Goal: Task Accomplishment & Management: Manage account settings

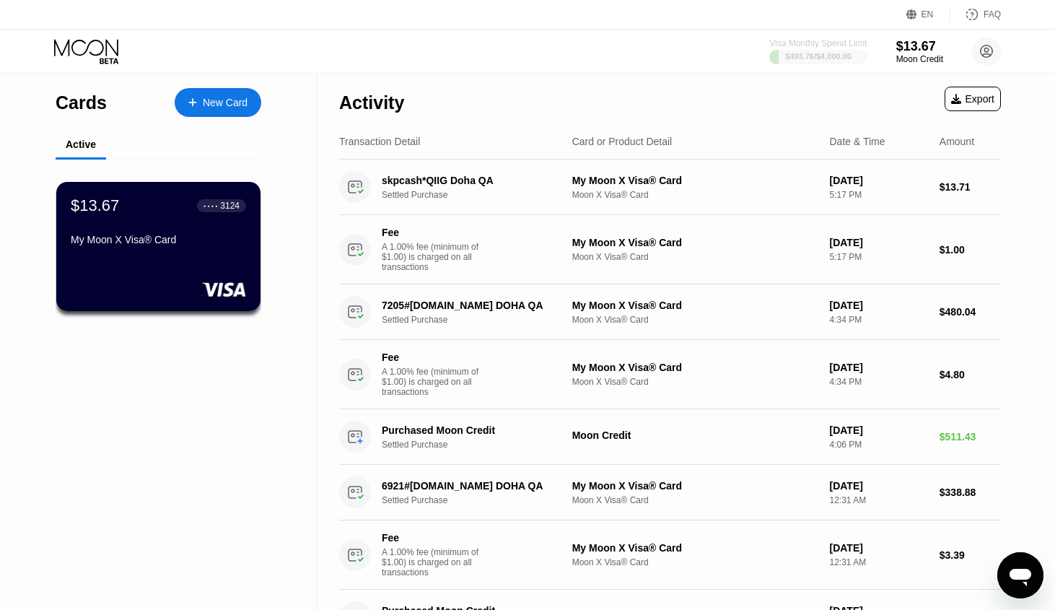
drag, startPoint x: 795, startPoint y: 42, endPoint x: 852, endPoint y: 4, distance: 68.6
click at [852, 4] on div "EN Language Select an item Save FAQ Visa Monthly Spend Limit $493.76 / $4,000.0…" at bounding box center [527, 37] width 1055 height 74
drag, startPoint x: 758, startPoint y: 42, endPoint x: 867, endPoint y: 20, distance: 111.8
click at [867, 20] on div "EN Language Select an item Save FAQ Visa Monthly Spend Limit $493.76 / $4,000.0…" at bounding box center [527, 37] width 1055 height 74
click at [835, 23] on div "EN Language Select an item Save FAQ" at bounding box center [527, 15] width 1055 height 30
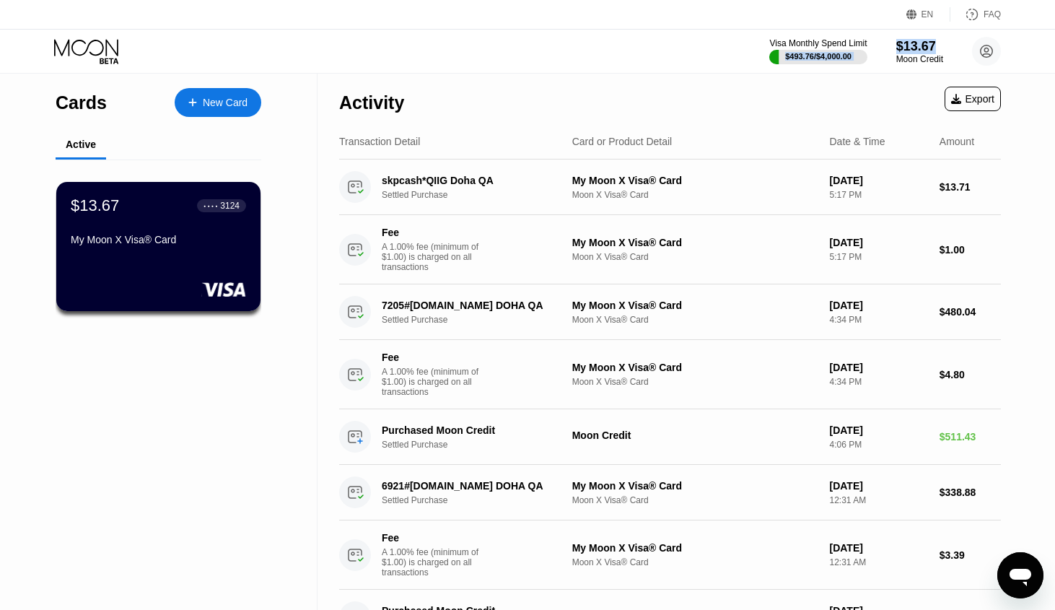
drag, startPoint x: 953, startPoint y: 40, endPoint x: 732, endPoint y: 34, distance: 221.6
click at [732, 34] on div "Visa Monthly Spend Limit $493.76 / $4,000.00 $13.67 Moon Credit [EMAIL_ADDRESS]…" at bounding box center [527, 51] width 1055 height 43
click at [722, 36] on div "Visa Monthly Spend Limit $493.76 / $4,000.00 $13.67 Moon Credit [EMAIL_ADDRESS]…" at bounding box center [527, 51] width 1055 height 43
drag, startPoint x: 949, startPoint y: 58, endPoint x: 722, endPoint y: 40, distance: 228.0
click at [722, 40] on div "Visa Monthly Spend Limit $493.76 / $4,000.00 $13.67 Moon Credit [EMAIL_ADDRESS]…" at bounding box center [527, 51] width 1055 height 43
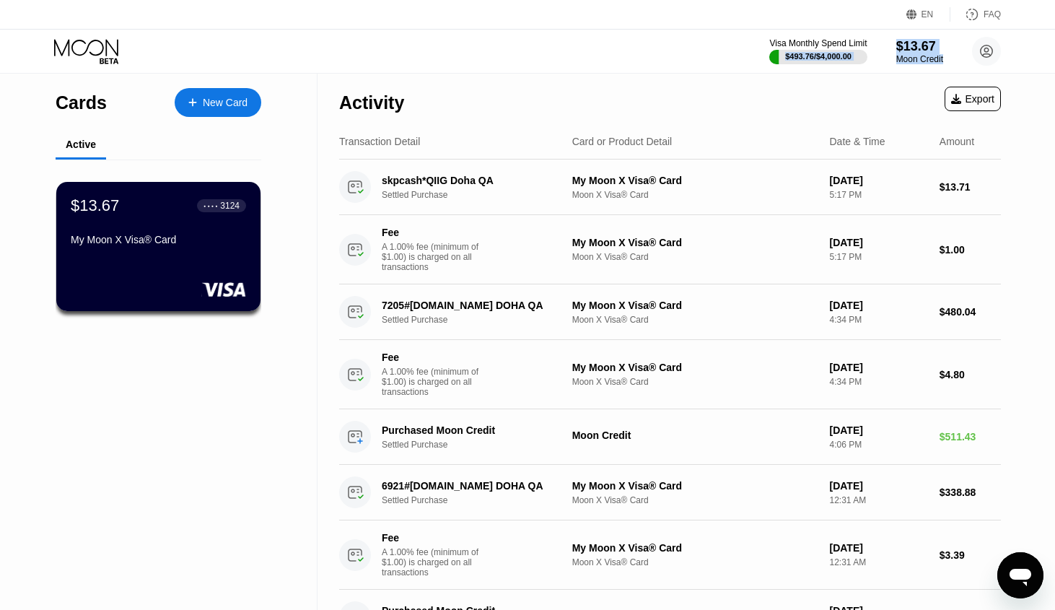
click at [709, 72] on div "Visa Monthly Spend Limit $493.76 / $4,000.00 $13.67 Moon Credit [EMAIL_ADDRESS]…" at bounding box center [527, 51] width 1055 height 43
click at [233, 222] on div "$13.67 ● ● ● ● 3124 My Moon X Visa® Card" at bounding box center [158, 223] width 175 height 55
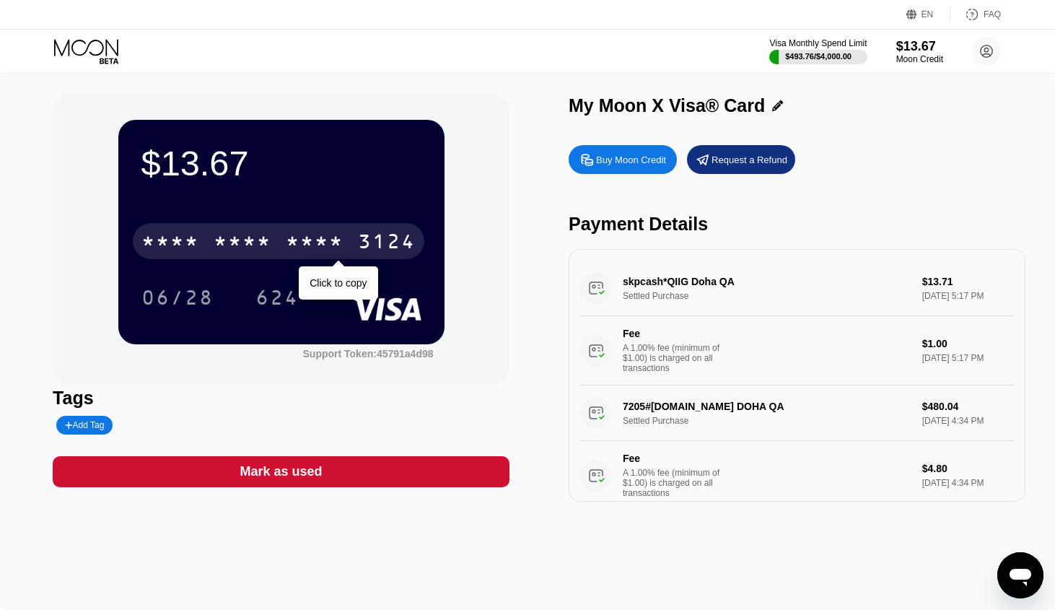
click at [222, 240] on div "* * * *" at bounding box center [243, 243] width 58 height 23
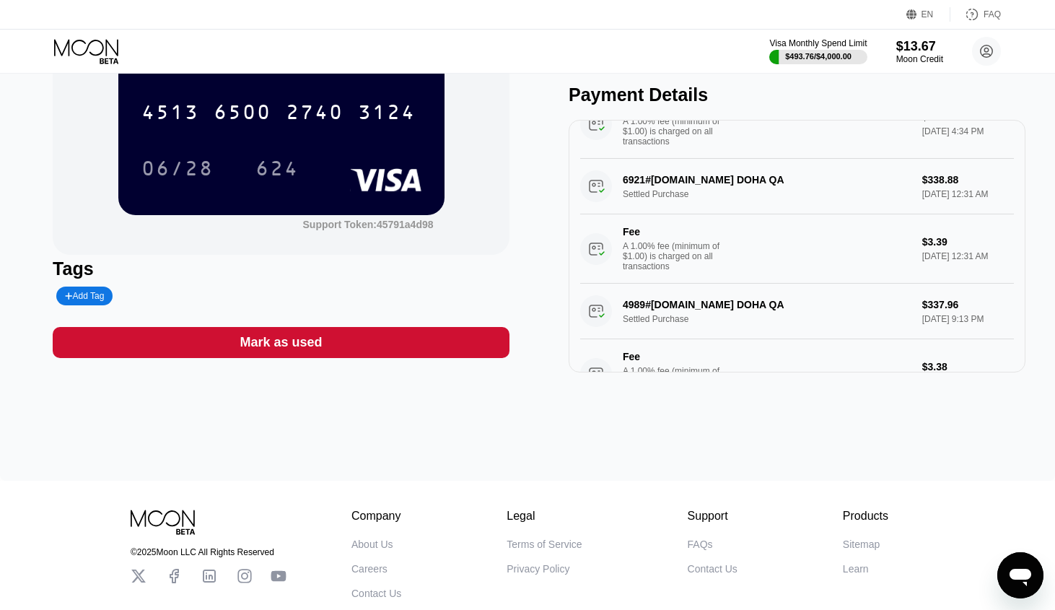
scroll to position [214, 0]
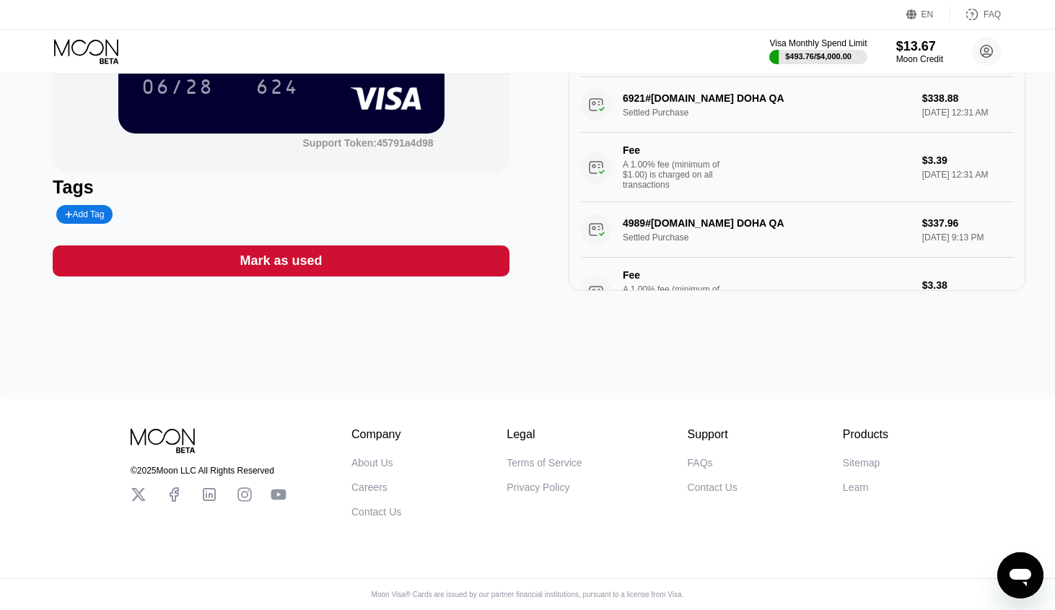
click at [242, 501] on icon at bounding box center [244, 494] width 14 height 14
click at [141, 499] on icon at bounding box center [138, 494] width 14 height 13
drag, startPoint x: 143, startPoint y: 468, endPoint x: 188, endPoint y: 486, distance: 48.5
click at [188, 486] on div "© 2025 Moon LLC All Rights Reserved" at bounding box center [209, 472] width 156 height 89
click at [278, 385] on div "$13.67 4513 6500 2740 3124 06/28 624 Support Token: 45791a4d98 Tags Add Tag Mar…" at bounding box center [527, 131] width 1055 height 536
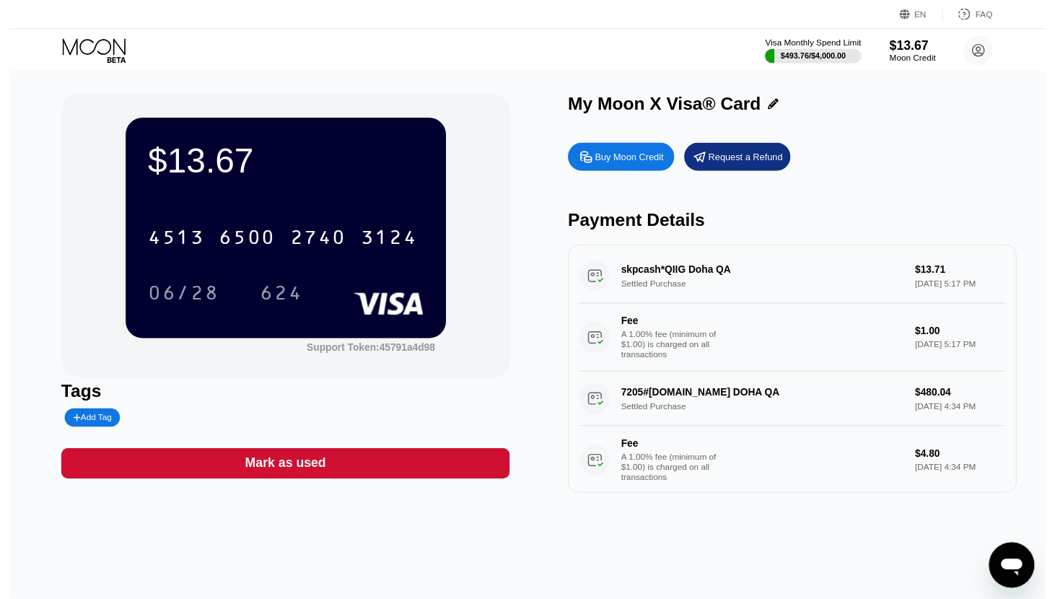
scroll to position [0, 0]
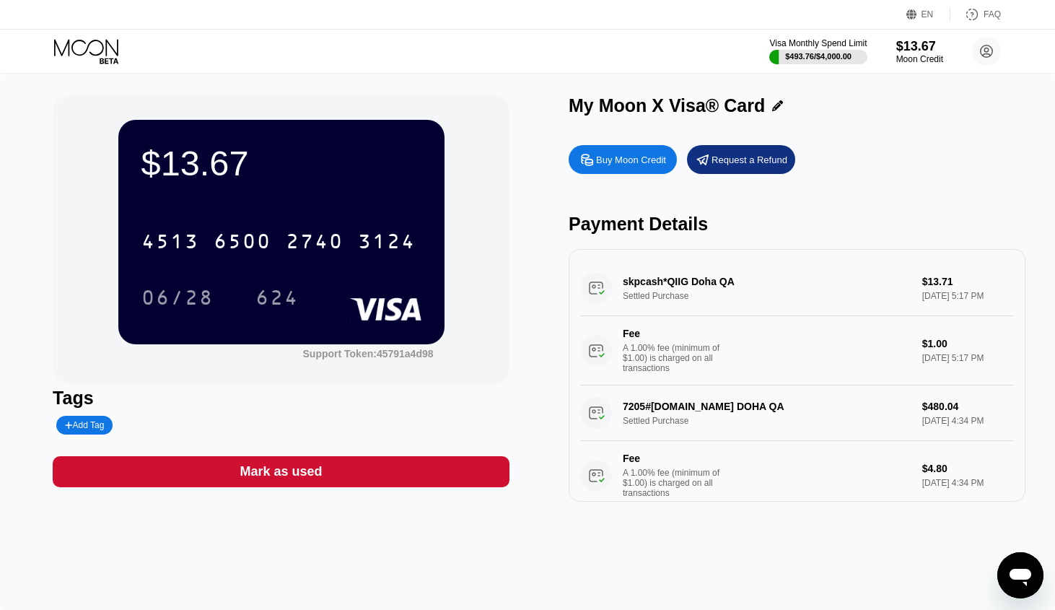
click at [1002, 86] on div "$13.67 4513 6500 2740 3124 06/28 624 Support Token: 45791a4d98 Tags Add Tag Mar…" at bounding box center [527, 342] width 1055 height 536
click at [983, 47] on circle at bounding box center [986, 51] width 29 height 29
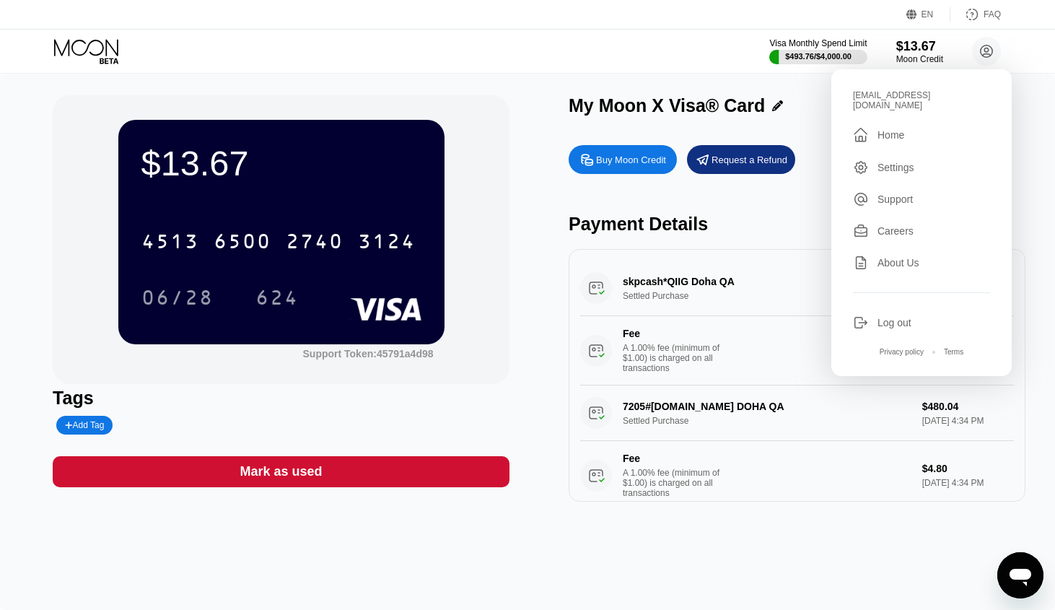
click at [882, 162] on div "Settings" at bounding box center [895, 168] width 37 height 12
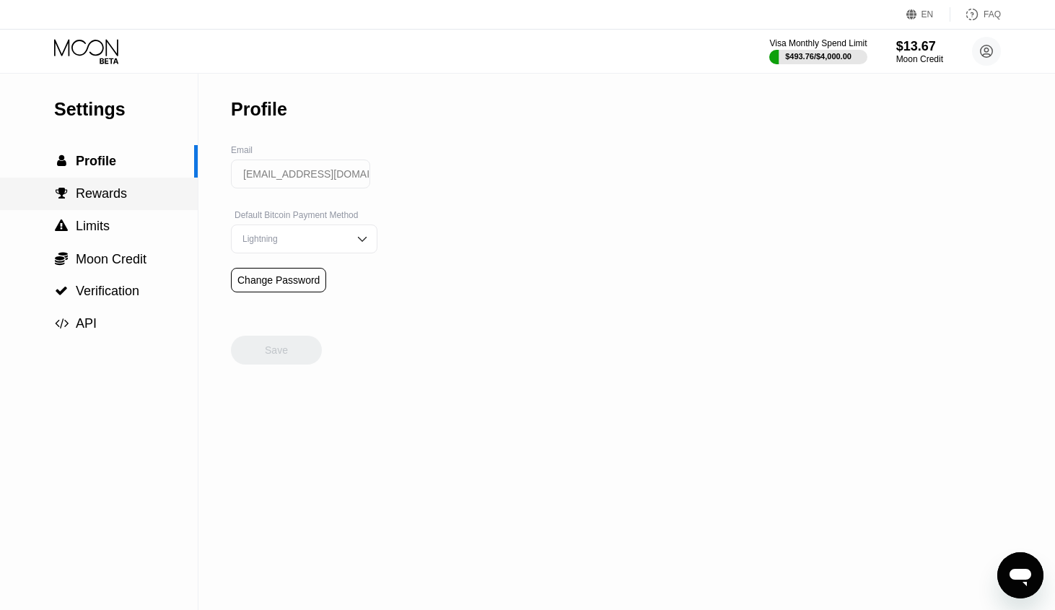
click at [112, 190] on span "Rewards" at bounding box center [101, 193] width 51 height 14
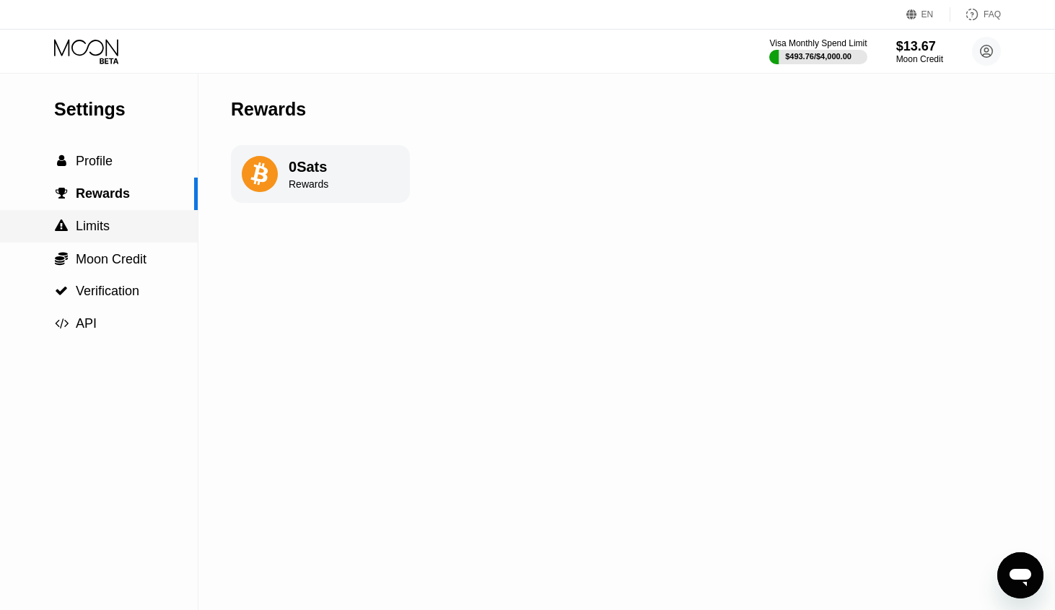
click at [116, 230] on div " Limits" at bounding box center [99, 226] width 198 height 15
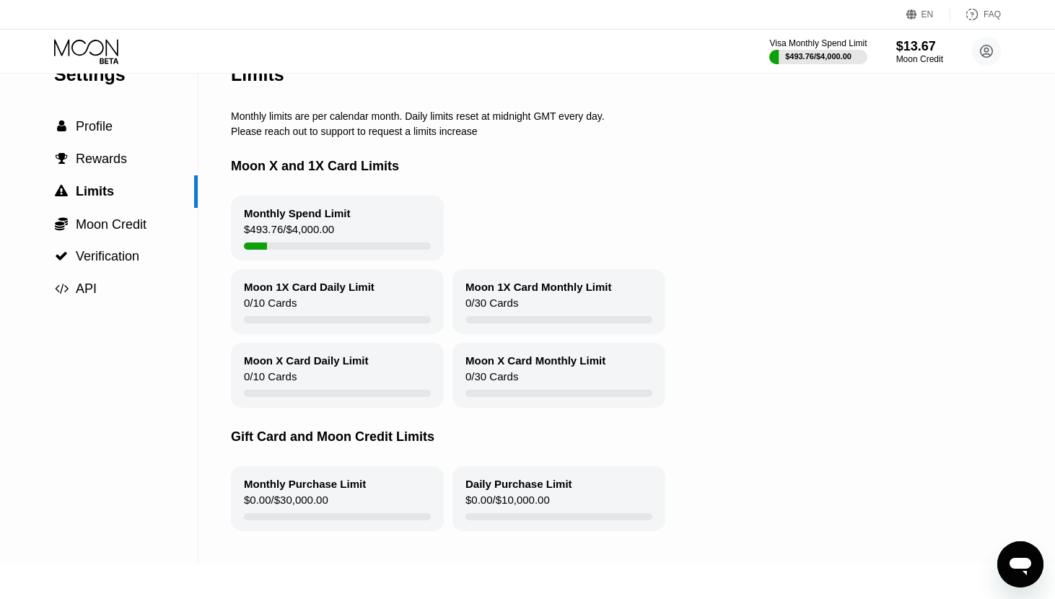
scroll to position [3, 0]
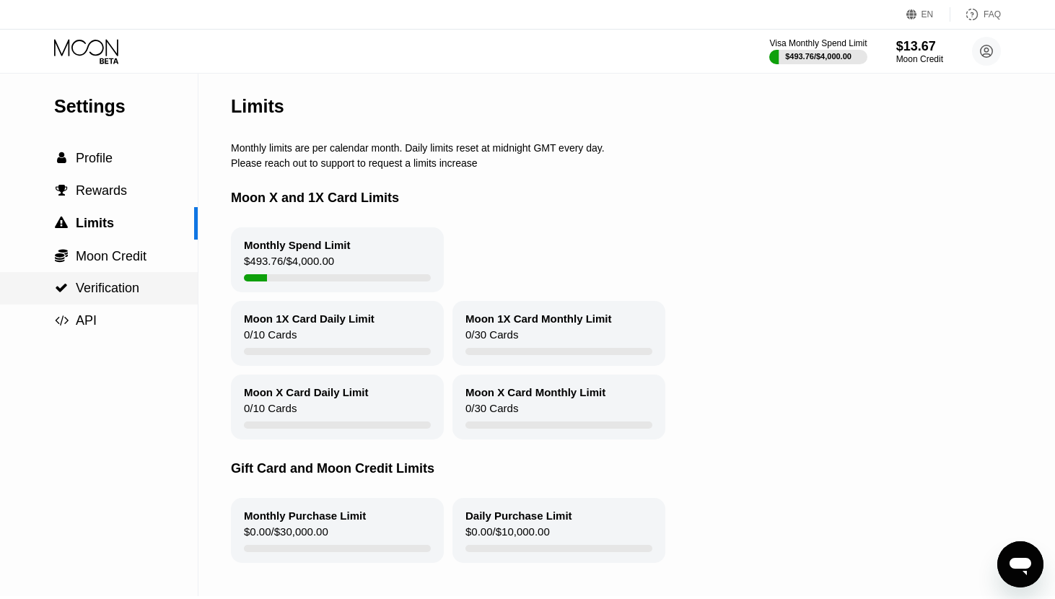
click at [126, 294] on span "Verification" at bounding box center [107, 288] width 63 height 14
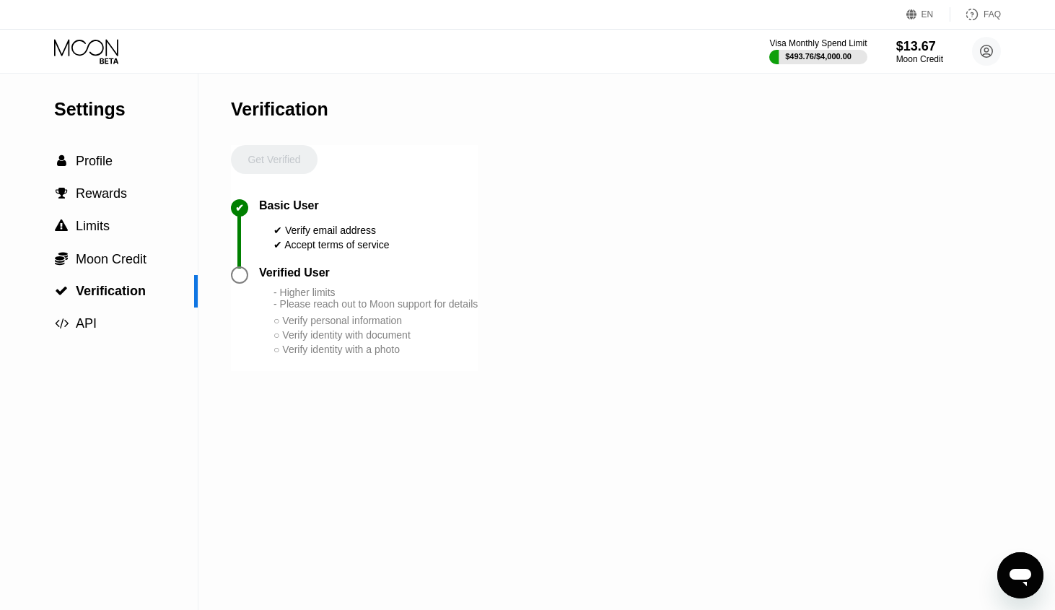
click at [240, 276] on div at bounding box center [239, 274] width 17 height 17
click at [276, 273] on div "Verified User" at bounding box center [294, 272] width 71 height 13
click at [276, 163] on div "Get Verified" at bounding box center [274, 172] width 87 height 54
click at [285, 114] on div "Verification" at bounding box center [279, 109] width 97 height 21
click at [279, 171] on div "Get Verified" at bounding box center [274, 172] width 87 height 54
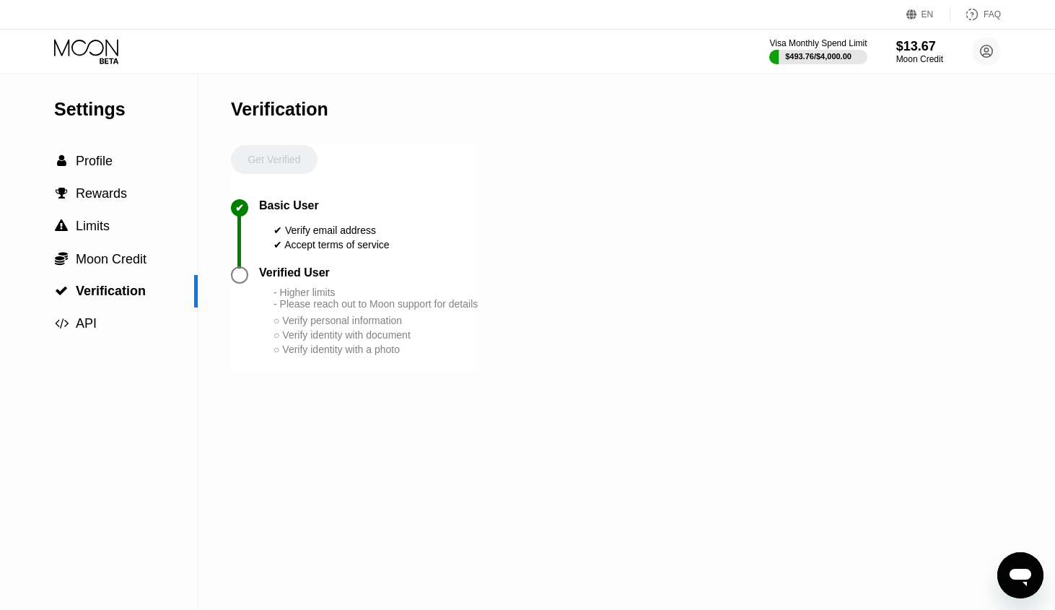
click at [306, 106] on div "Verification" at bounding box center [279, 109] width 97 height 21
click at [302, 132] on div "Verification" at bounding box center [354, 109] width 247 height 71
click at [298, 145] on div "Get Verified" at bounding box center [274, 172] width 87 height 54
click at [289, 151] on div "Get Verified" at bounding box center [274, 172] width 87 height 54
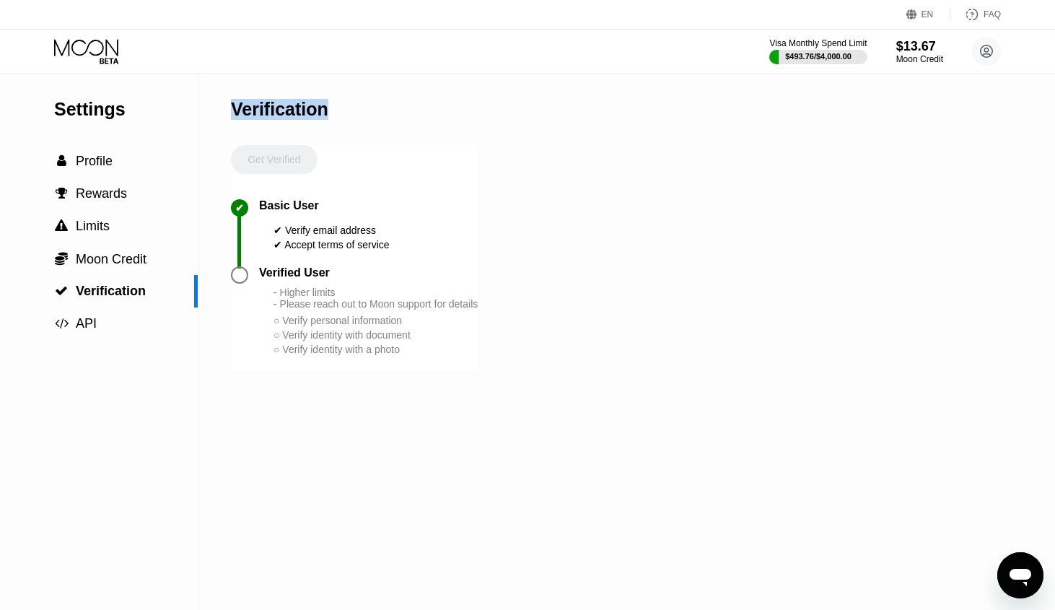
click at [259, 128] on div "Verification" at bounding box center [354, 109] width 247 height 71
click at [266, 101] on div "Verification" at bounding box center [279, 109] width 97 height 21
click at [76, 158] on span "Profile" at bounding box center [94, 161] width 37 height 14
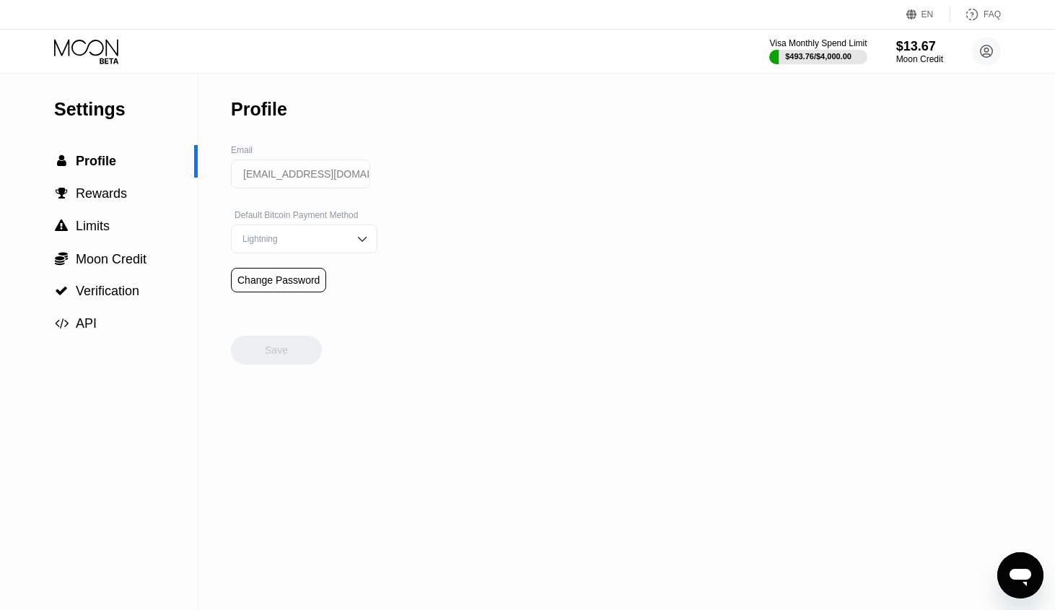
click at [320, 242] on div "Lightning" at bounding box center [293, 239] width 109 height 10
click at [402, 242] on div "Settings  Profile  Rewards  Limits  Moon Credit  Verification  API Profil…" at bounding box center [527, 342] width 1055 height 536
click at [386, 246] on div "Settings  Profile  Rewards  Limits  Moon Credit  Verification  API Profil…" at bounding box center [527, 342] width 1055 height 536
click at [315, 239] on div "Lightning" at bounding box center [293, 239] width 109 height 10
click at [105, 158] on span "Profile" at bounding box center [96, 161] width 40 height 14
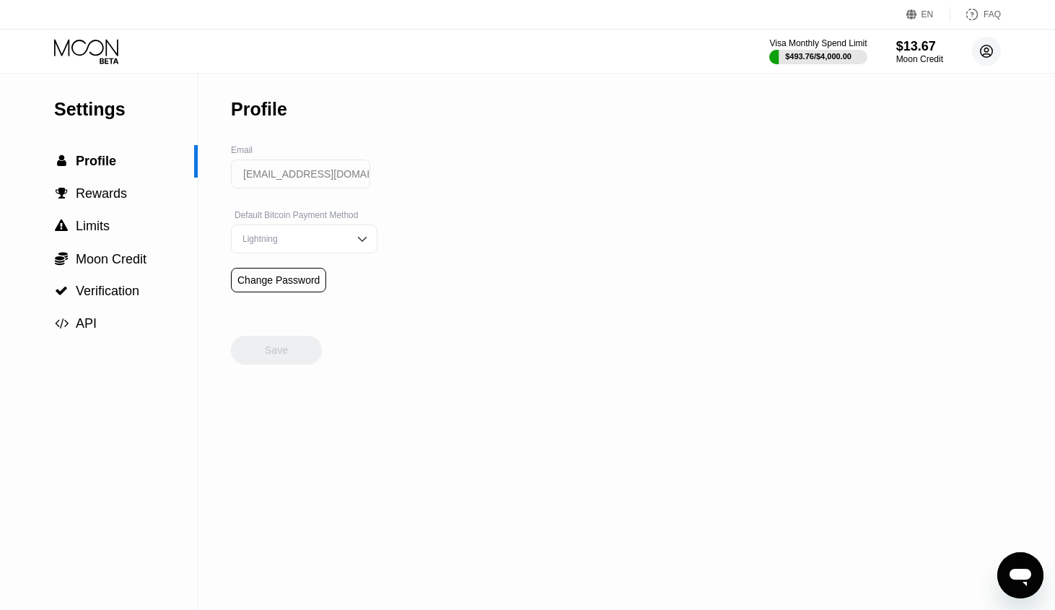
click at [984, 55] on circle at bounding box center [986, 51] width 29 height 29
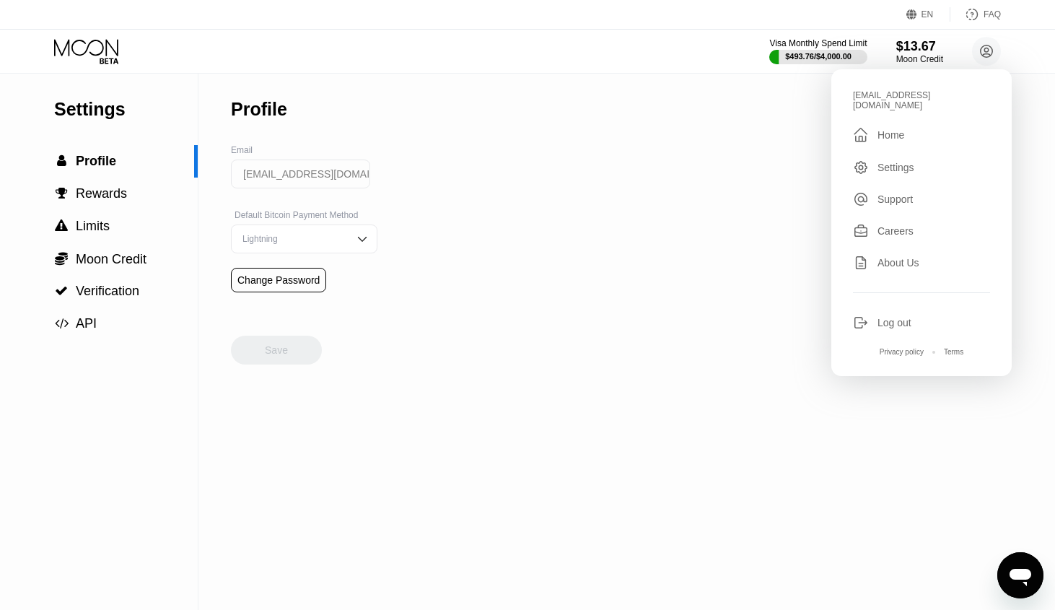
click at [895, 129] on div "Home" at bounding box center [890, 135] width 27 height 12
